Goal: Navigation & Orientation: Find specific page/section

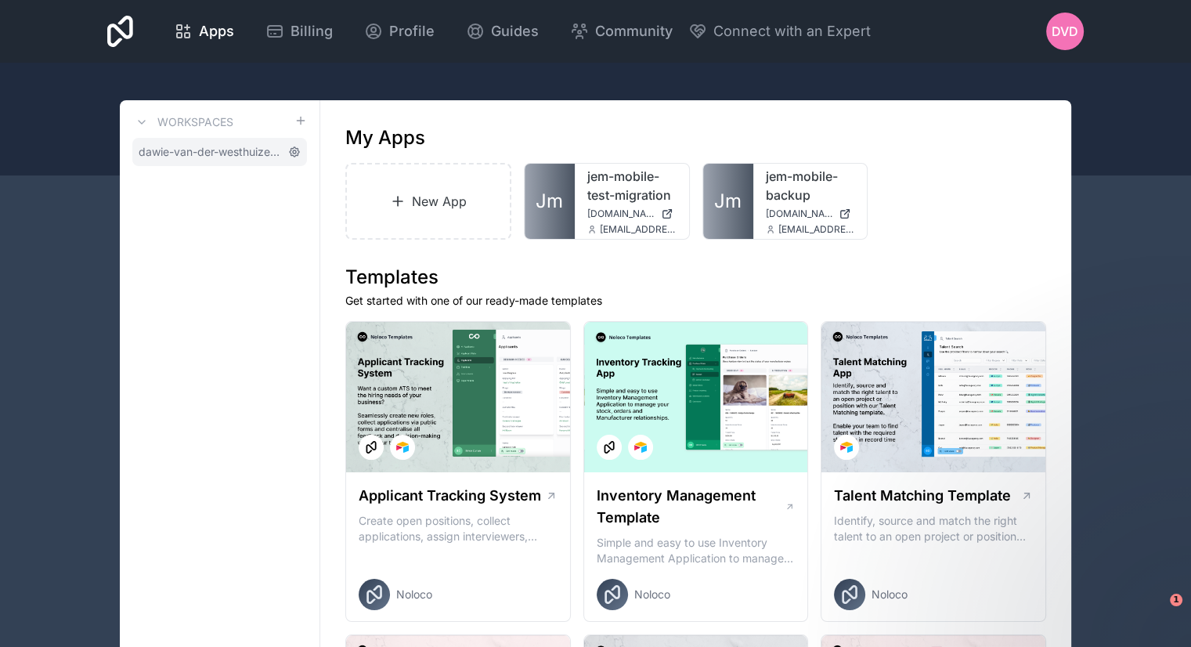
click at [289, 154] on icon at bounding box center [294, 152] width 13 height 13
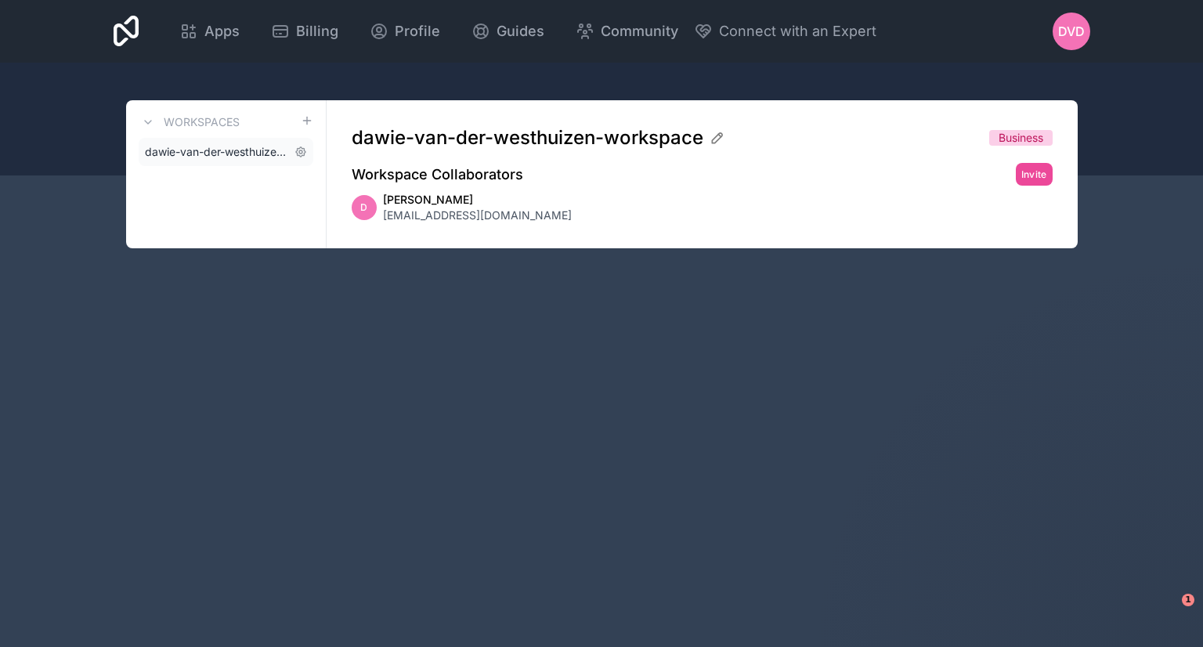
click at [247, 157] on span "dawie-van-der-westhuizen-workspace" at bounding box center [216, 152] width 143 height 16
click at [157, 121] on button at bounding box center [148, 122] width 19 height 19
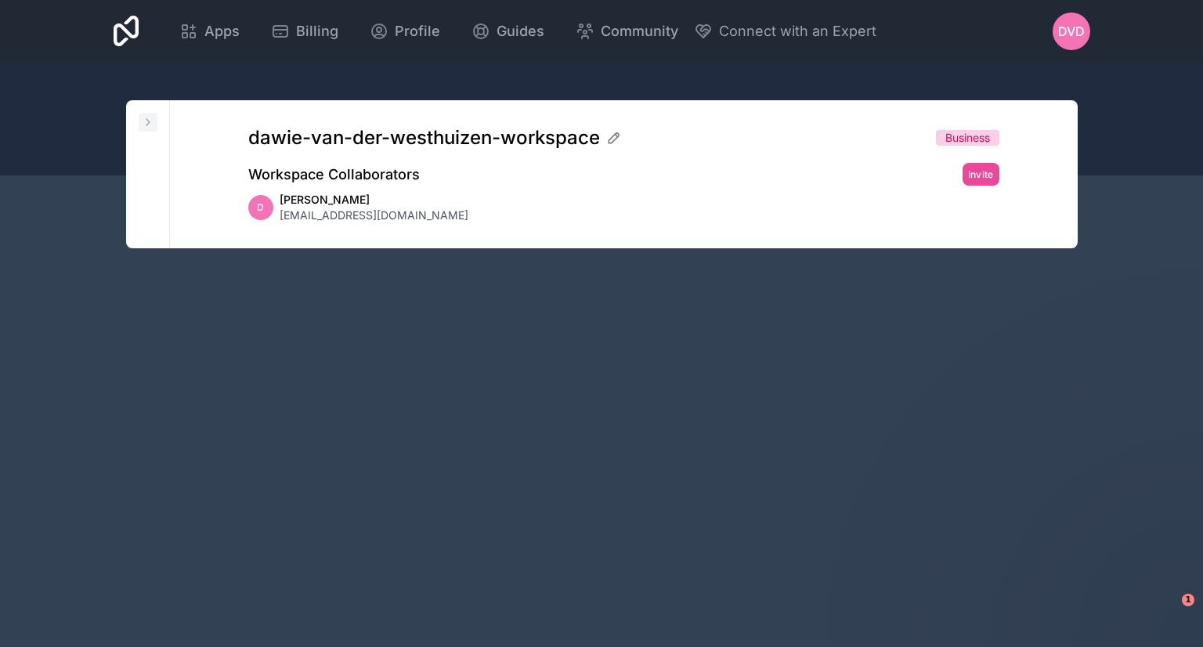
click at [154, 123] on icon at bounding box center [148, 122] width 13 height 13
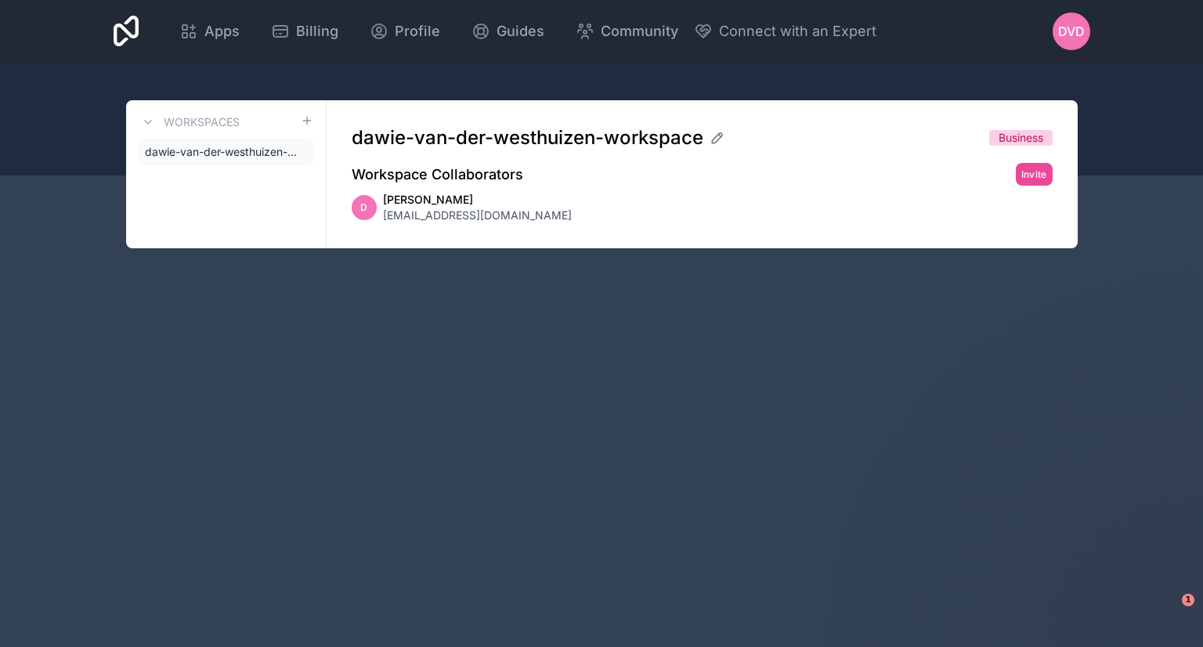
click at [191, 122] on h3 "Workspaces" at bounding box center [202, 122] width 76 height 16
click at [145, 121] on icon at bounding box center [148, 122] width 6 height 3
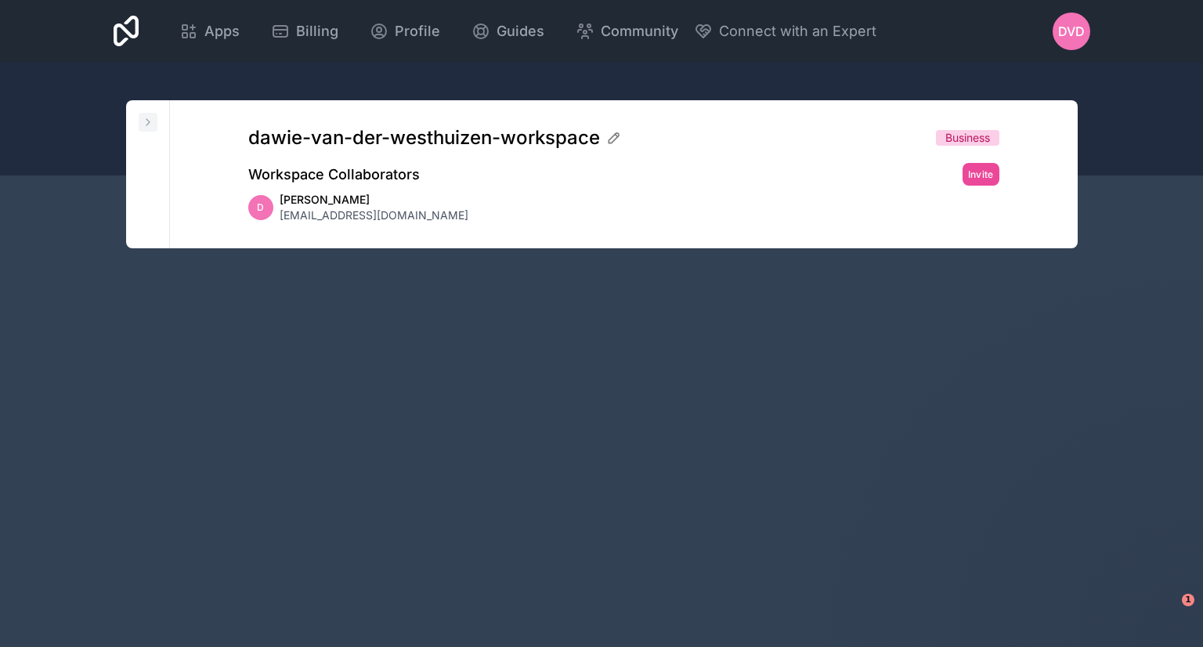
click at [145, 121] on icon at bounding box center [148, 122] width 13 height 13
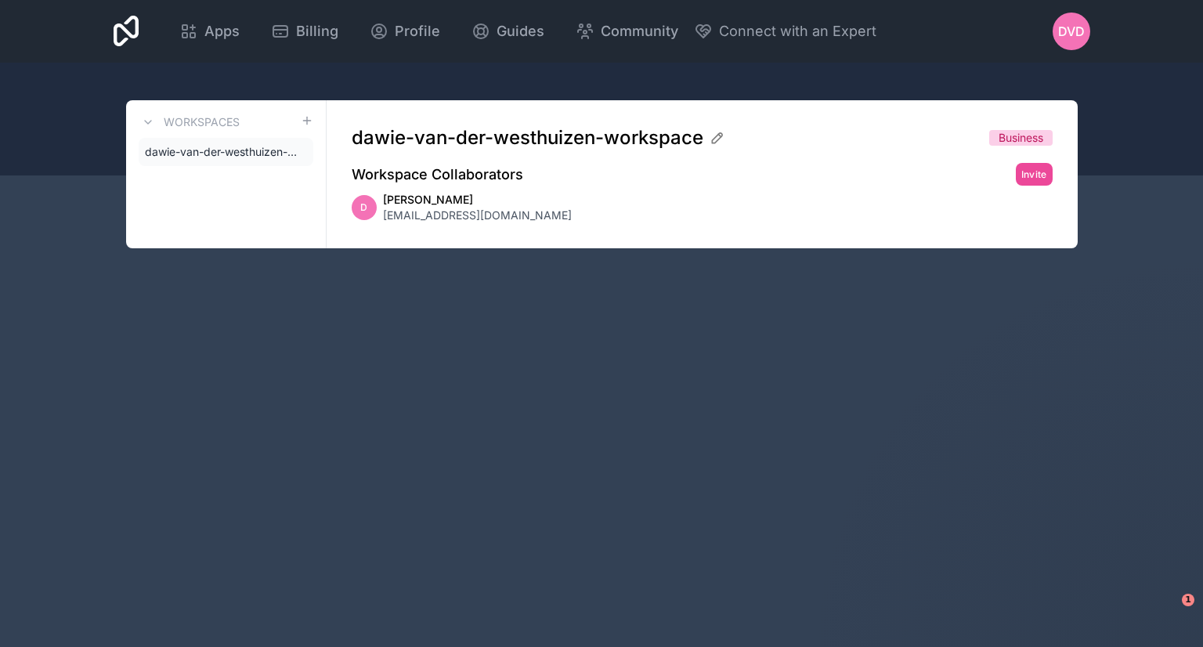
click at [226, 124] on h3 "Workspaces" at bounding box center [202, 122] width 76 height 16
click at [235, 43] on link "Apps" at bounding box center [209, 31] width 85 height 34
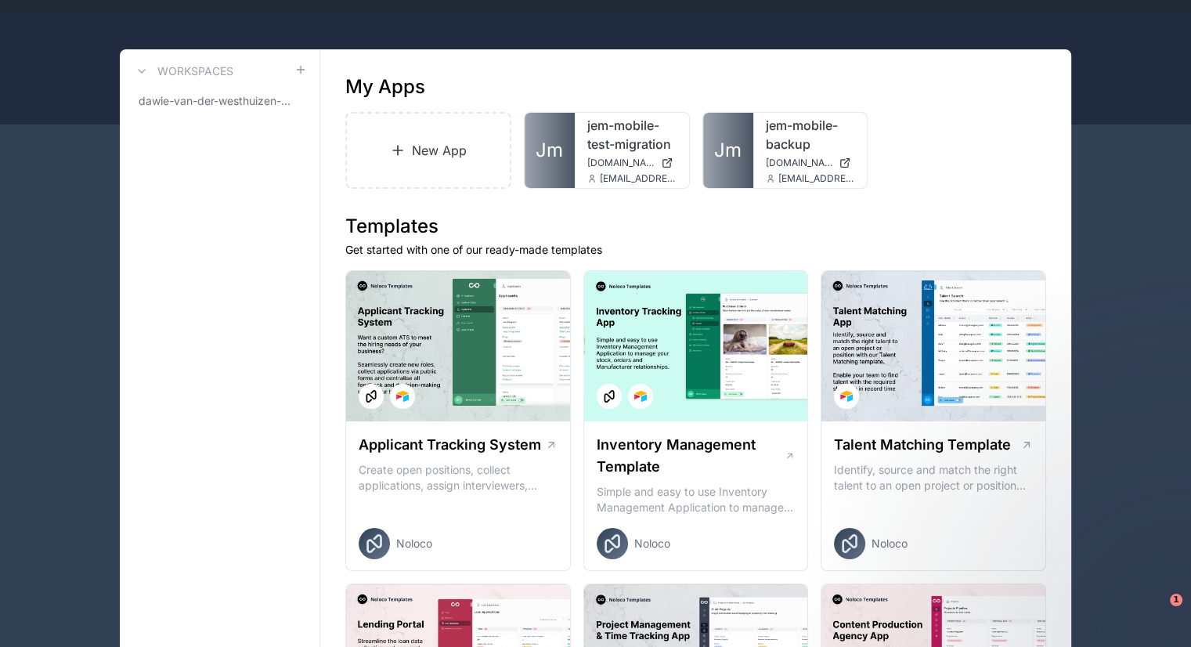
scroll to position [78, 0]
